Goal: Task Accomplishment & Management: Manage account settings

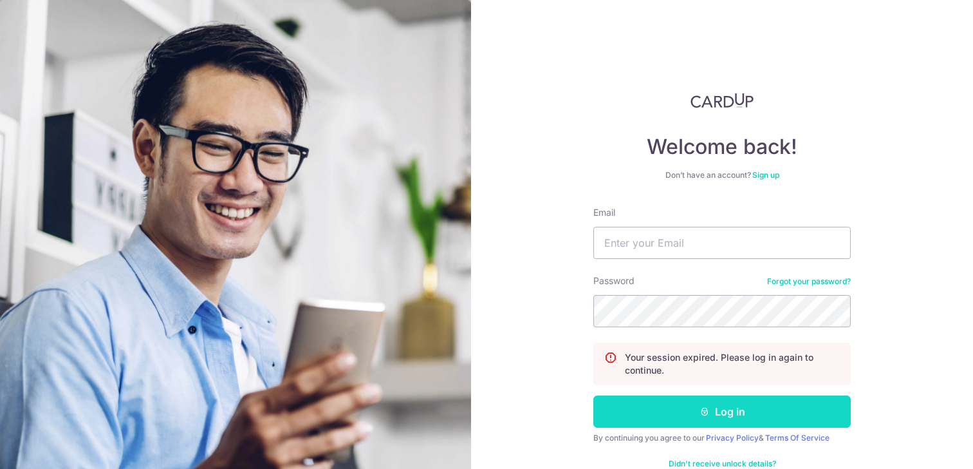
type input "[EMAIL_ADDRESS][DOMAIN_NAME]"
click at [684, 419] on button "Log in" at bounding box center [721, 411] width 257 height 32
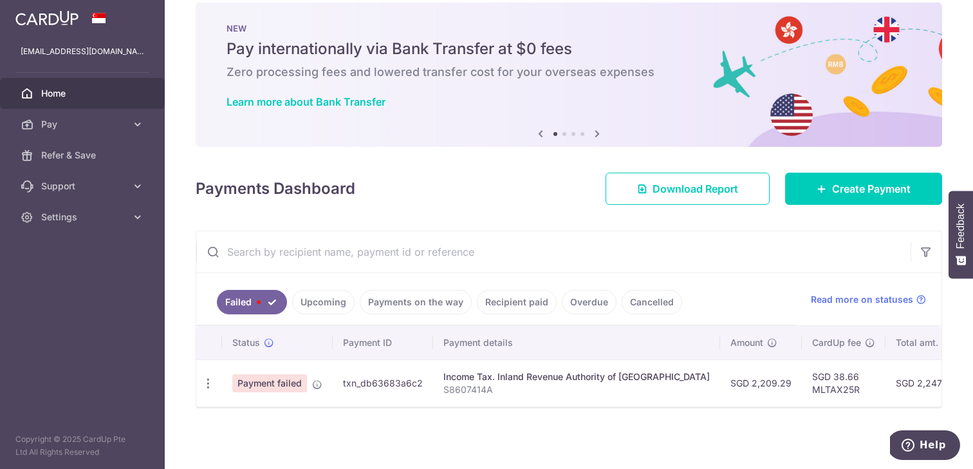
click at [321, 297] on link "Upcoming" at bounding box center [323, 302] width 62 height 24
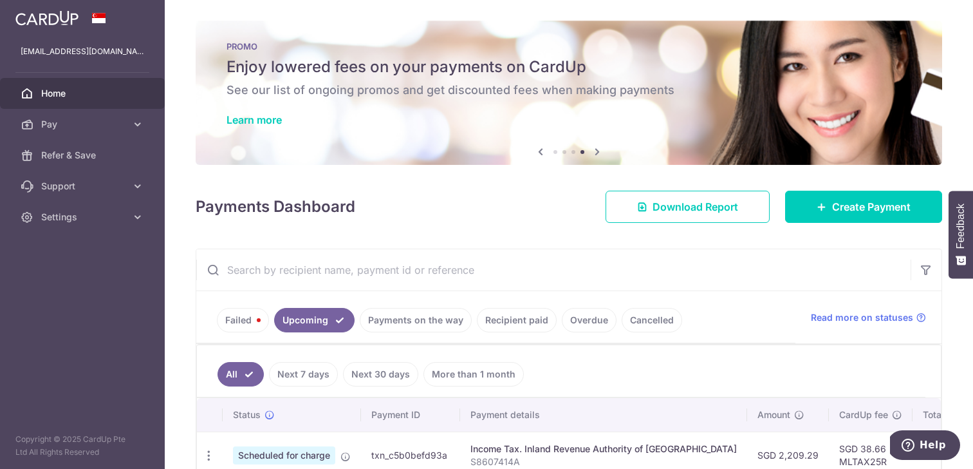
click at [84, 21] on div at bounding box center [82, 18] width 165 height 36
click at [41, 26] on link at bounding box center [46, 16] width 73 height 23
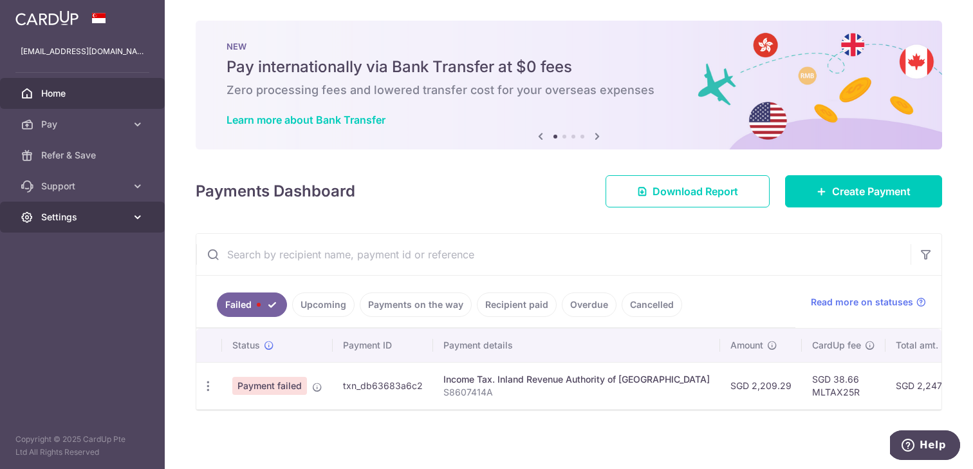
click at [129, 220] on link "Settings" at bounding box center [82, 216] width 165 height 31
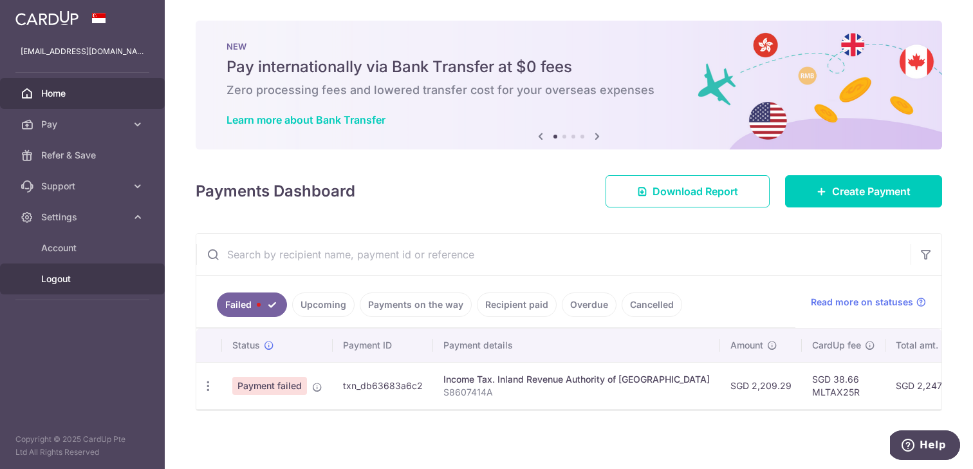
click at [79, 281] on span "Logout" at bounding box center [83, 278] width 85 height 13
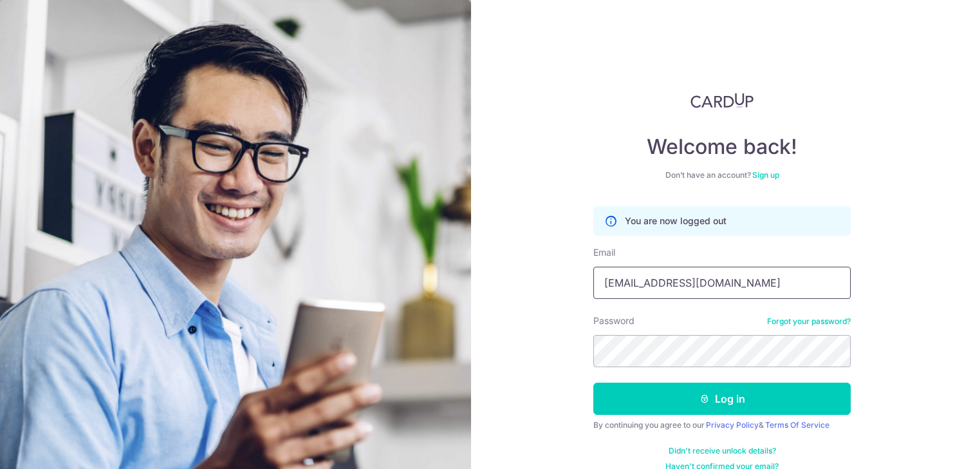
click at [668, 278] on input "[EMAIL_ADDRESS][DOMAIN_NAME]" at bounding box center [721, 282] width 257 height 32
type input "shihao@menlopacific.com"
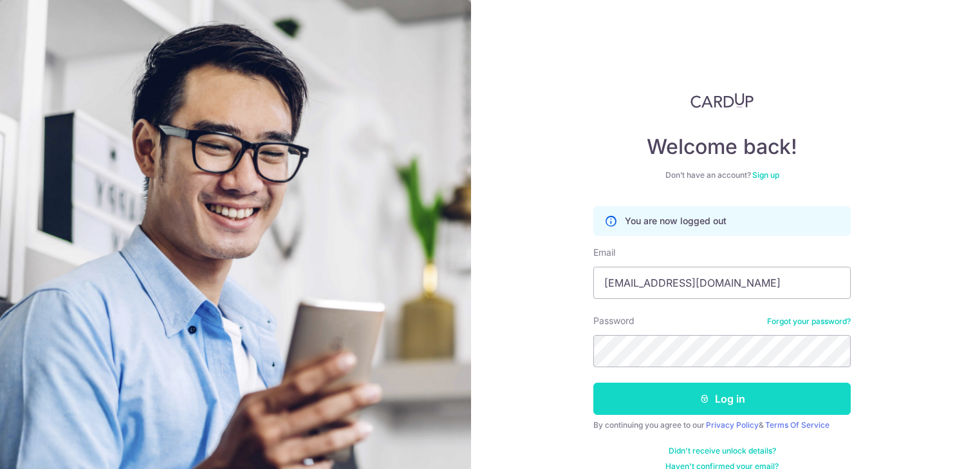
click at [693, 395] on button "Log in" at bounding box center [721, 398] width 257 height 32
